Goal: Information Seeking & Learning: Compare options

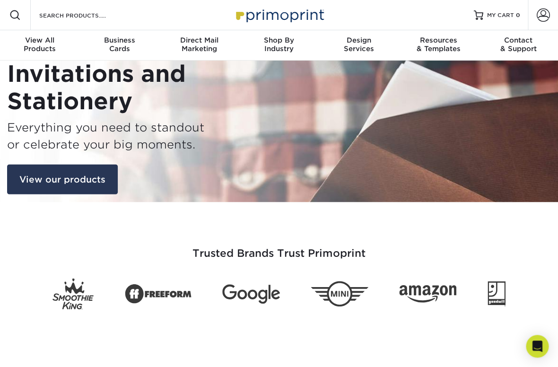
click at [78, 171] on link "View our products" at bounding box center [62, 179] width 111 height 30
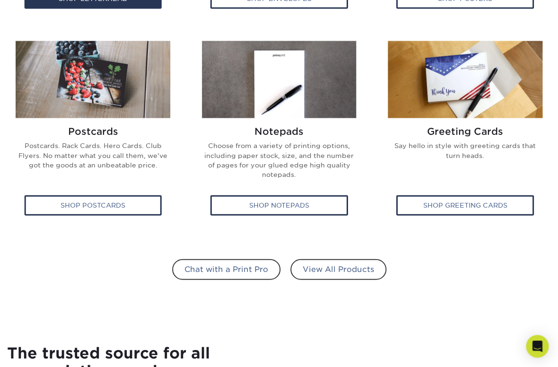
scroll to position [573, 0]
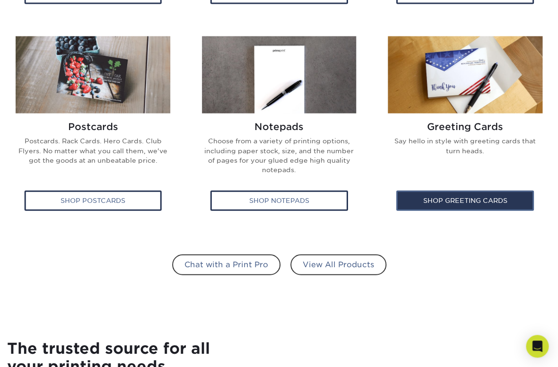
click at [479, 202] on div "Shop Greeting Cards" at bounding box center [465, 200] width 138 height 20
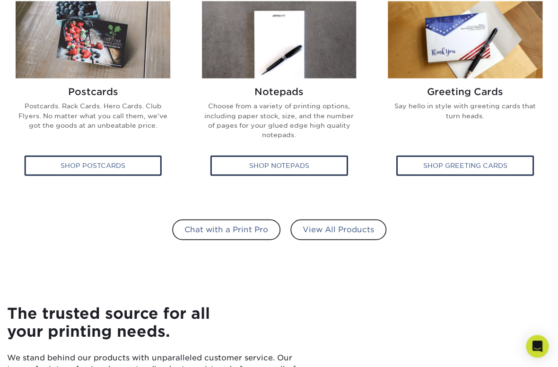
scroll to position [605, 0]
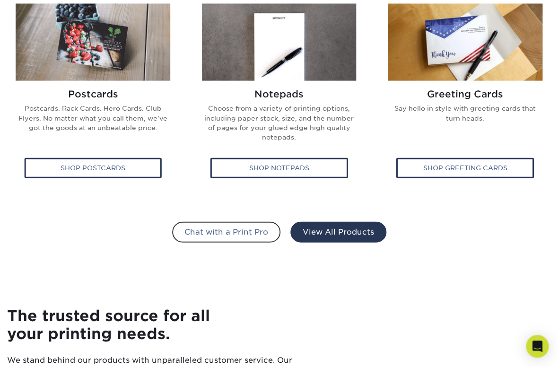
click at [342, 232] on link "View All Products" at bounding box center [338, 232] width 96 height 21
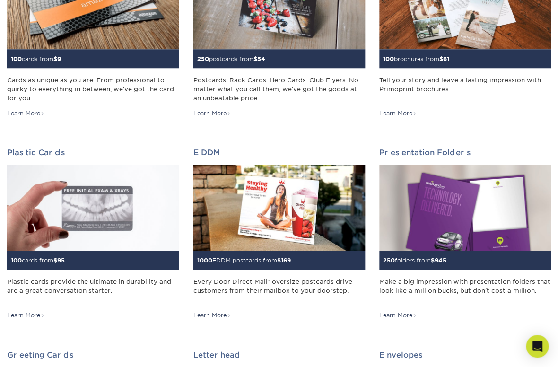
scroll to position [222, 0]
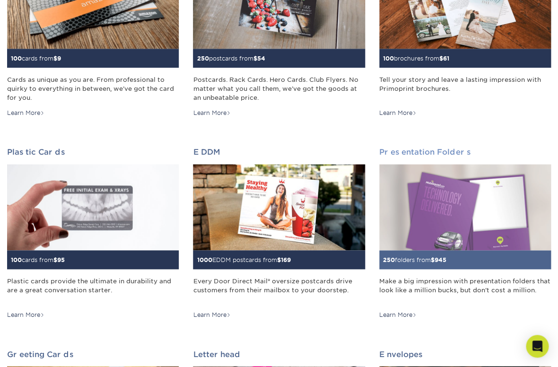
click at [447, 220] on img at bounding box center [465, 207] width 172 height 86
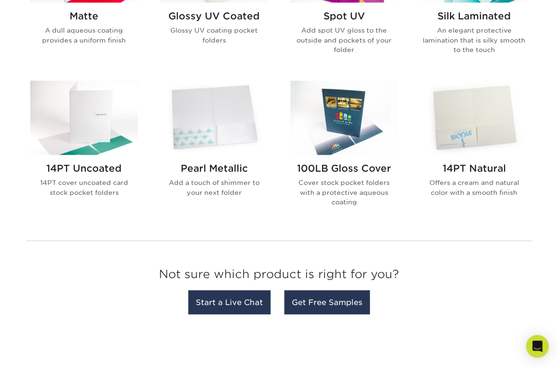
scroll to position [550, 0]
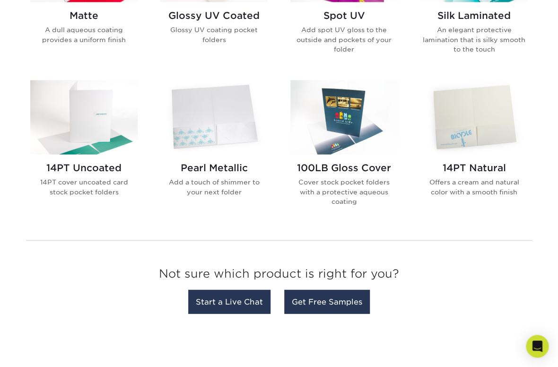
click at [199, 133] on img at bounding box center [213, 117] width 107 height 74
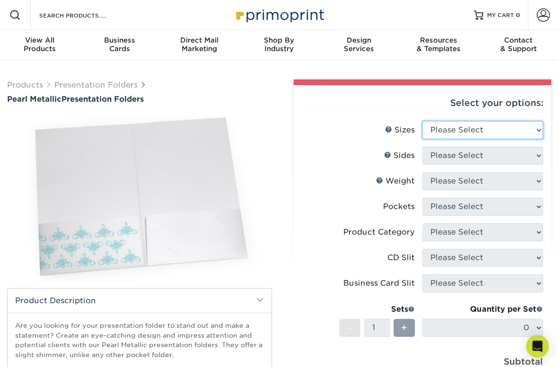
select select "5.25x10.50"
click option "5.25" x 10.5"" at bounding box center [0, 0] width 0 height 0
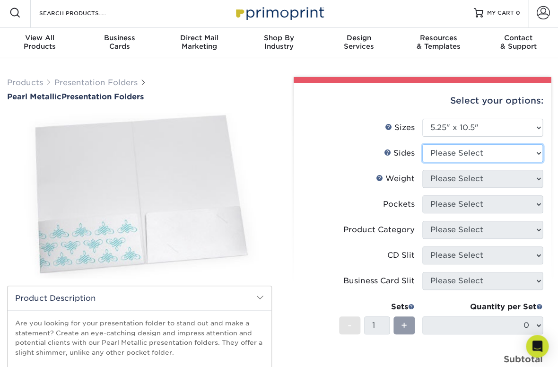
select select "32d3c223-f82c-492b-b915-ba065a00862f"
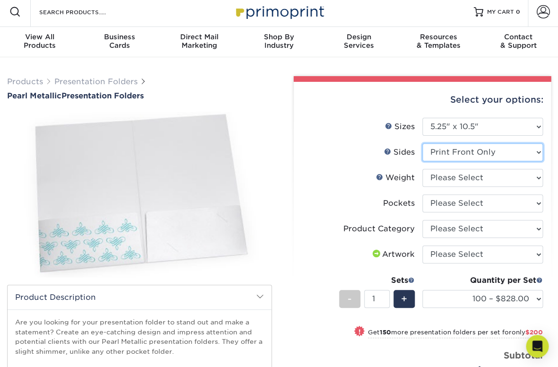
scroll to position [5, 0]
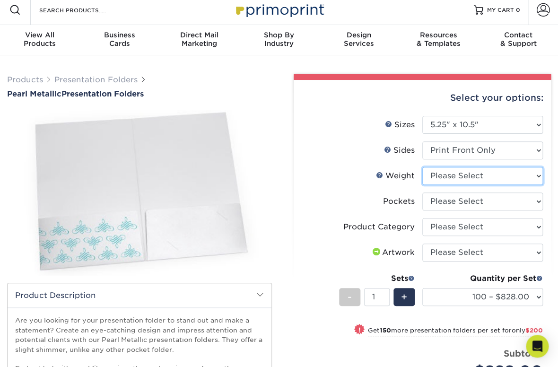
select select "14PTPM"
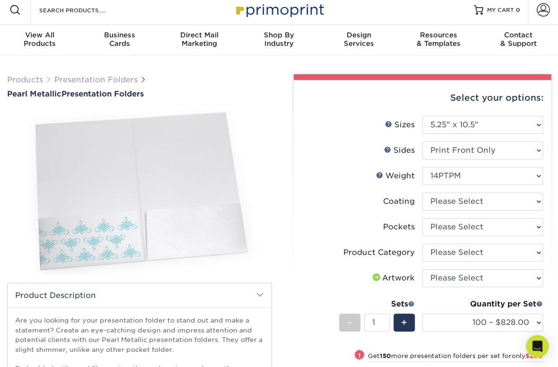
click at [536, 203] on form "Sizes Help Sizes Please Select 5.25" x 10.5" 6" x 9" Sides 14PTPM" at bounding box center [422, 271] width 242 height 311
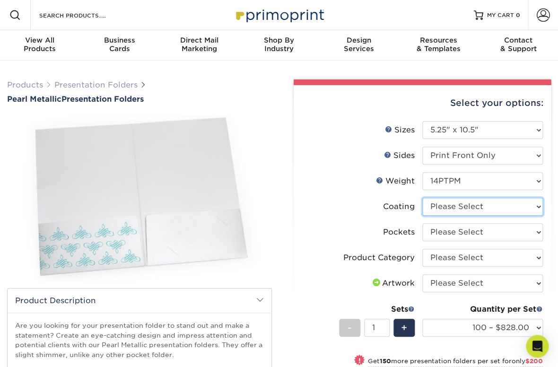
scroll to position [2, 0]
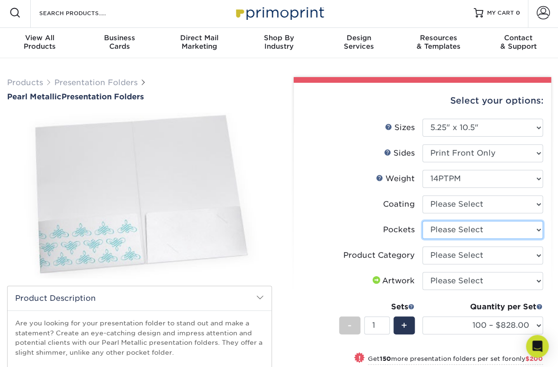
select select "3dde5b5d-7529-4231-aa75-68ce797fec72"
click option "1 Pocket on the Right (Back) Side" at bounding box center [0, 0] width 0 height 0
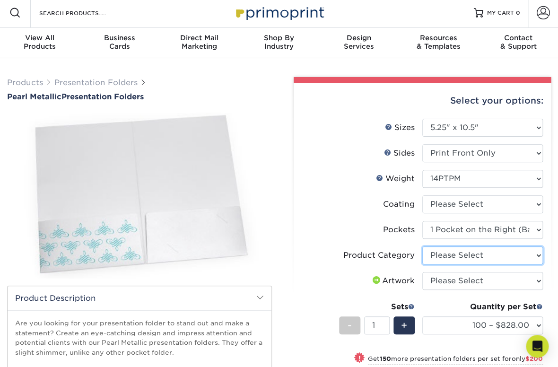
select select "57f7a581-ec4a-49d7-930d-eb044a1d12ac"
click option "Presentation Folders" at bounding box center [0, 0] width 0 height 0
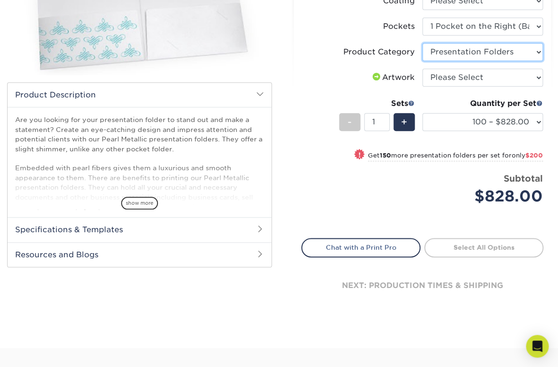
scroll to position [212, 0]
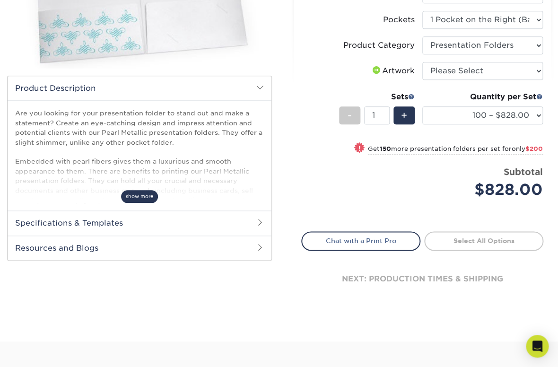
click at [145, 199] on span "show more" at bounding box center [139, 196] width 37 height 13
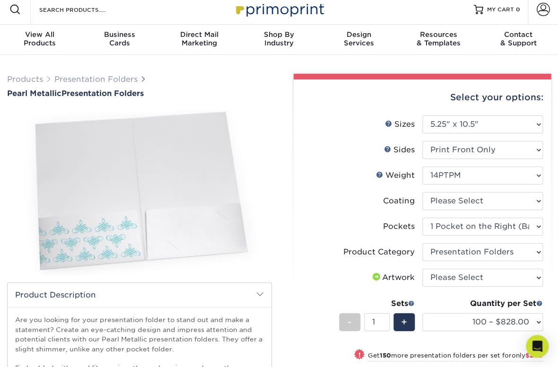
scroll to position [0, 0]
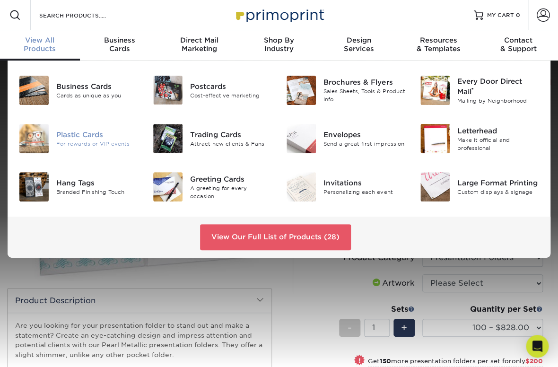
click at [68, 135] on div "Plastic Cards" at bounding box center [97, 134] width 82 height 10
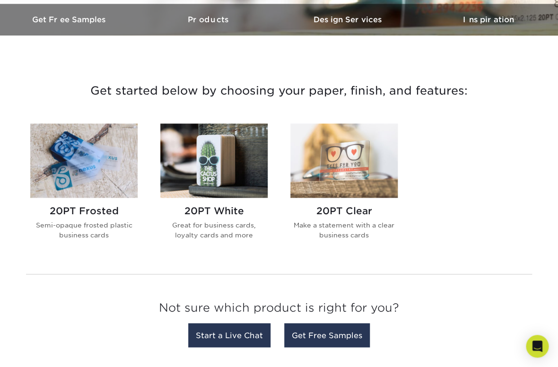
scroll to position [295, 0]
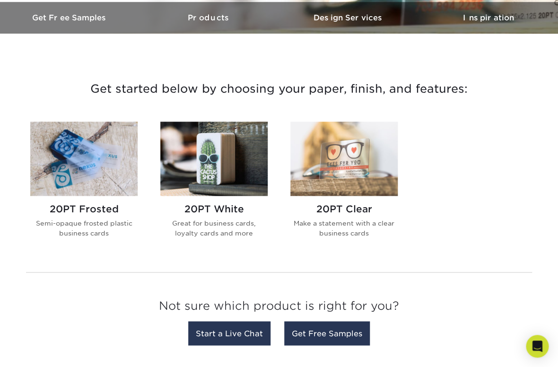
click at [210, 164] on img at bounding box center [213, 158] width 107 height 74
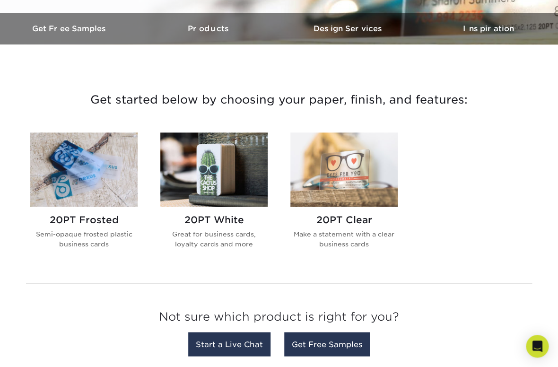
scroll to position [285, 0]
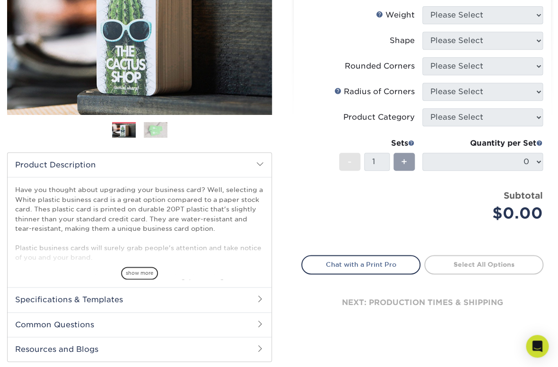
scroll to position [176, 0]
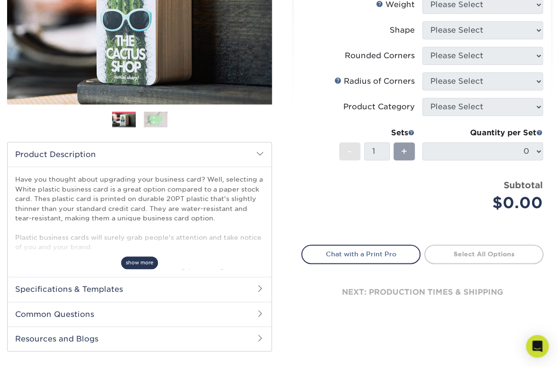
click at [144, 264] on span "show more" at bounding box center [139, 262] width 37 height 13
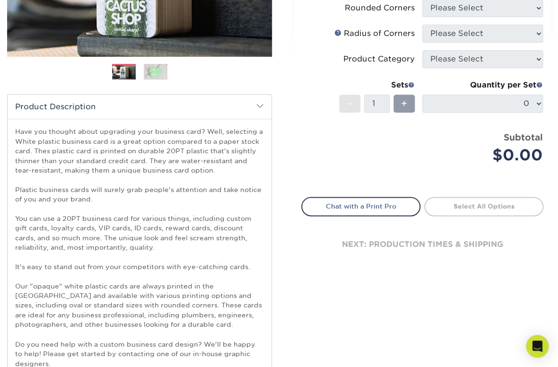
scroll to position [0, 0]
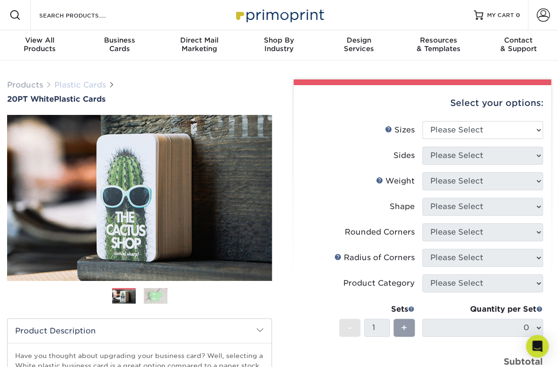
click at [87, 85] on link "Plastic Cards" at bounding box center [80, 84] width 52 height 9
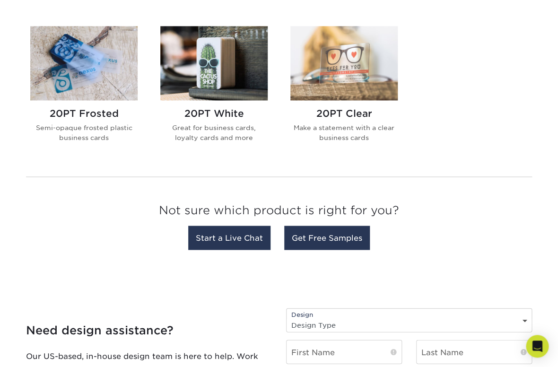
scroll to position [392, 0]
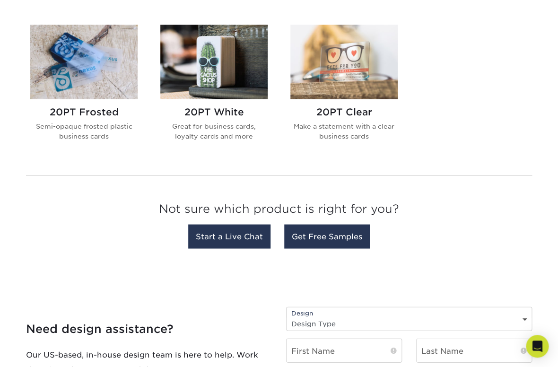
click at [343, 55] on img at bounding box center [343, 62] width 107 height 74
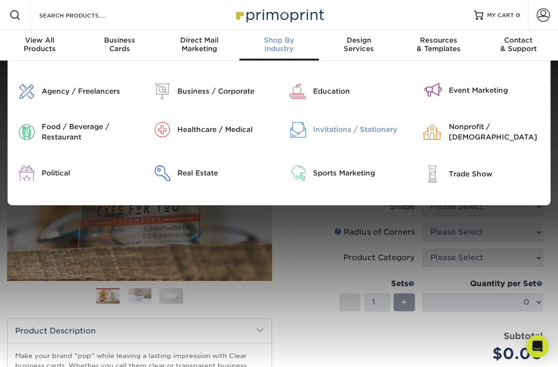
click at [348, 125] on div "Invitations / Stationery" at bounding box center [360, 129] width 95 height 10
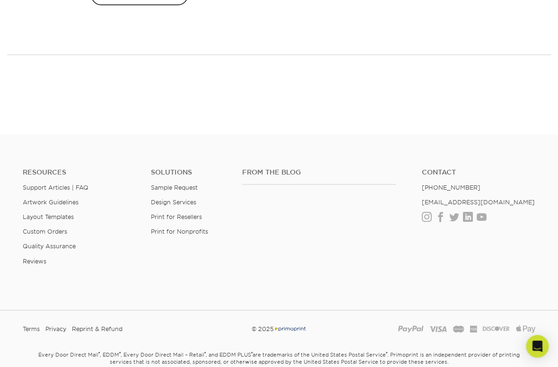
scroll to position [1452, 0]
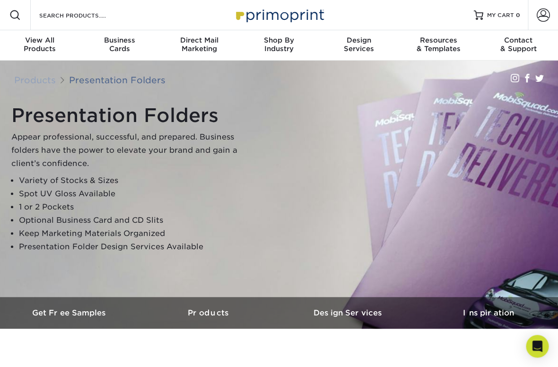
click at [44, 77] on link "Products" at bounding box center [35, 80] width 42 height 10
